Goal: Communication & Community: Answer question/provide support

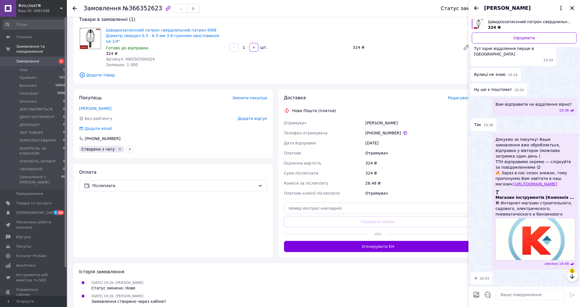
scroll to position [584, 0]
click at [516, 295] on textarea at bounding box center [530, 294] width 69 height 11
paste textarea "Завжди раді Вам🤝 Дякуємо , що обрали наш магазин"
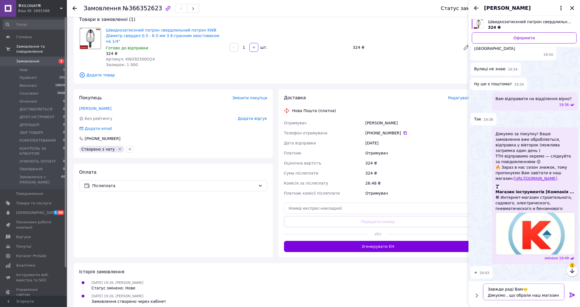
type textarea "Завжди раді Вам🤝 Дякуємо , що обрали наш магазин"
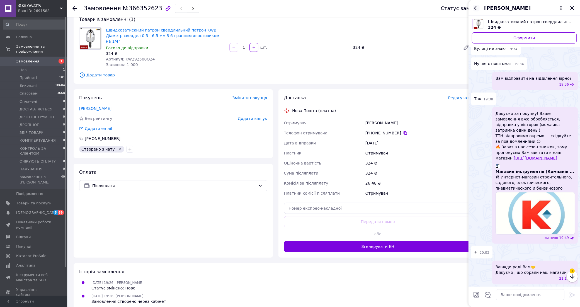
click at [475, 8] on icon "Назад" at bounding box center [476, 8] width 4 height 4
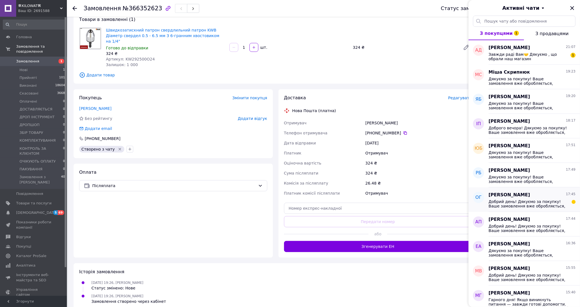
click at [524, 198] on div "Добрий день! Дякуємо за покупку! Ваше замовлення вже обробляється, відправимо в…" at bounding box center [532, 203] width 87 height 10
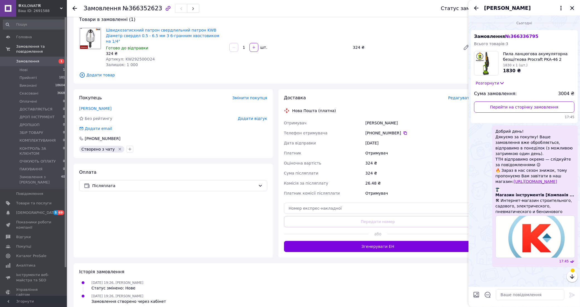
click at [476, 5] on icon "Назад" at bounding box center [476, 8] width 7 height 7
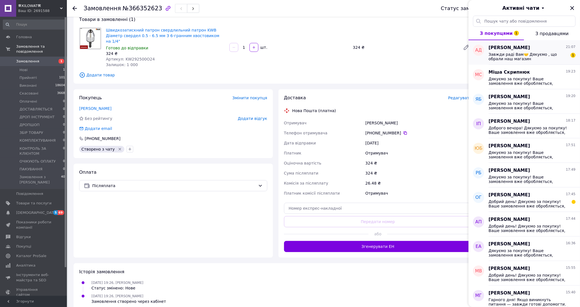
click at [532, 49] on div "Андрій Дубнюк 21:07" at bounding box center [532, 48] width 87 height 6
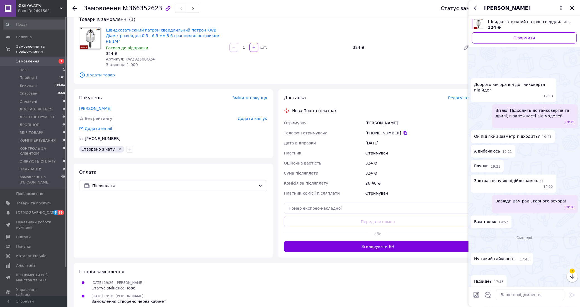
scroll to position [628, 0]
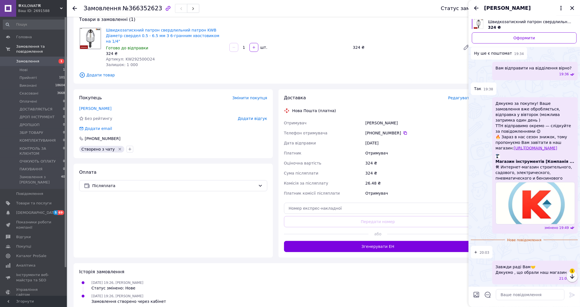
click at [575, 275] on icon "button" at bounding box center [572, 276] width 7 height 7
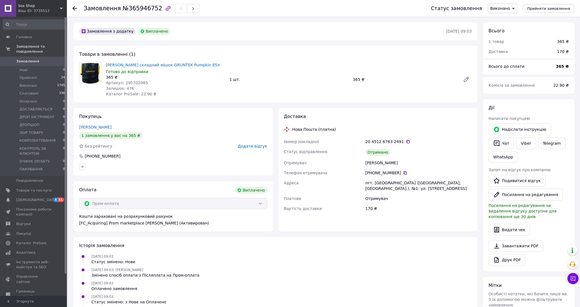
click at [56, 7] on span "Sox Shep" at bounding box center [39, 5] width 42 height 5
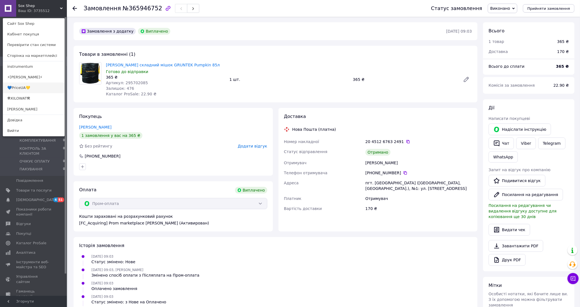
click at [30, 90] on link "💙PriceUA💛" at bounding box center [33, 88] width 61 height 11
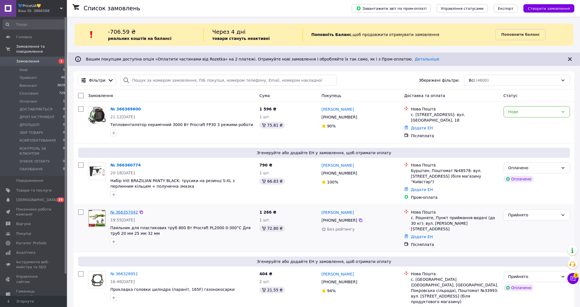
click at [127, 210] on link "№ 366357042" at bounding box center [124, 212] width 28 height 4
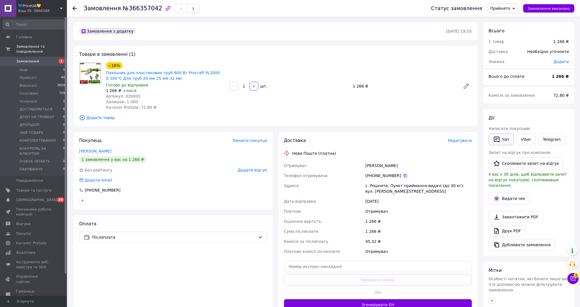
click at [502, 141] on button "Чат" at bounding box center [501, 140] width 25 height 12
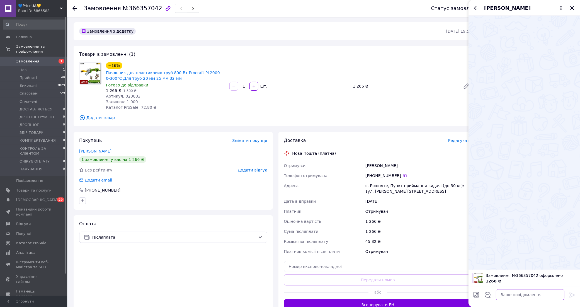
click at [524, 294] on textarea at bounding box center [530, 294] width 69 height 11
paste textarea "[URL][DOMAIN_NAME]"
type textarea "[URL][DOMAIN_NAME]"
drag, startPoint x: 533, startPoint y: 295, endPoint x: 476, endPoint y: 299, distance: 57.0
click at [476, 299] on div "[URL][DOMAIN_NAME] [URL][DOMAIN_NAME]" at bounding box center [524, 295] width 107 height 16
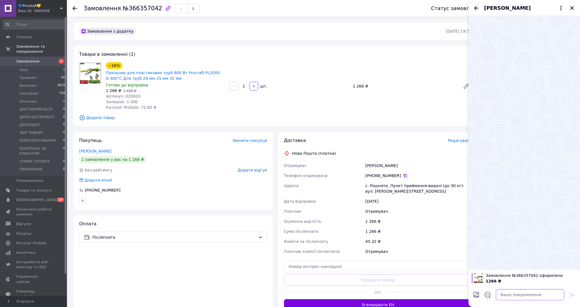
click at [522, 293] on textarea at bounding box center [530, 294] width 69 height 11
paste textarea "Добрий день! Дякуємо за покупку! Ваше замовлення вже обробляється, відправимо в…"
type textarea "Добрий день! Дякуємо за покупку! Ваше замовлення вже обробляється, відправимо в…"
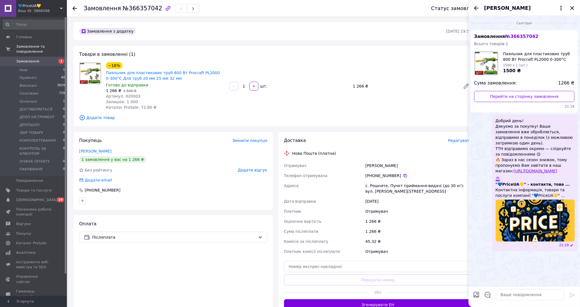
click at [222, 114] on div "Товари в замовленні (1) −16% Паяльник для пластикових труб 800 Вт Procraft PL20…" at bounding box center [276, 86] width 404 height 81
